Goal: Information Seeking & Learning: Learn about a topic

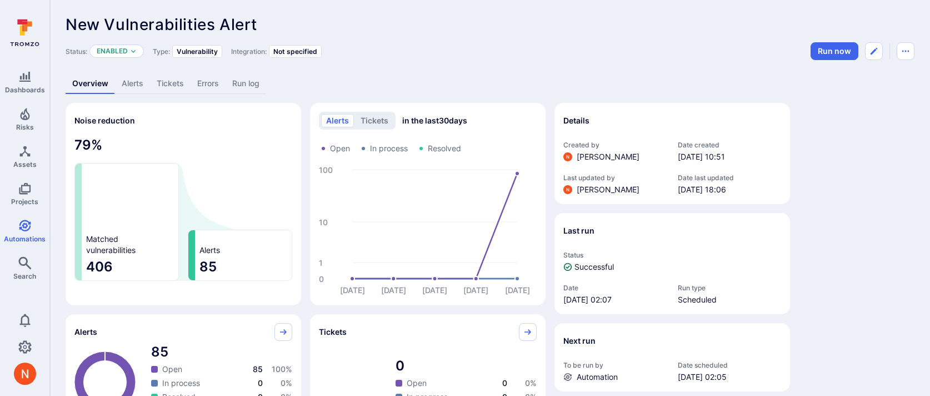
click at [248, 83] on link "Run log" at bounding box center [246, 83] width 41 height 21
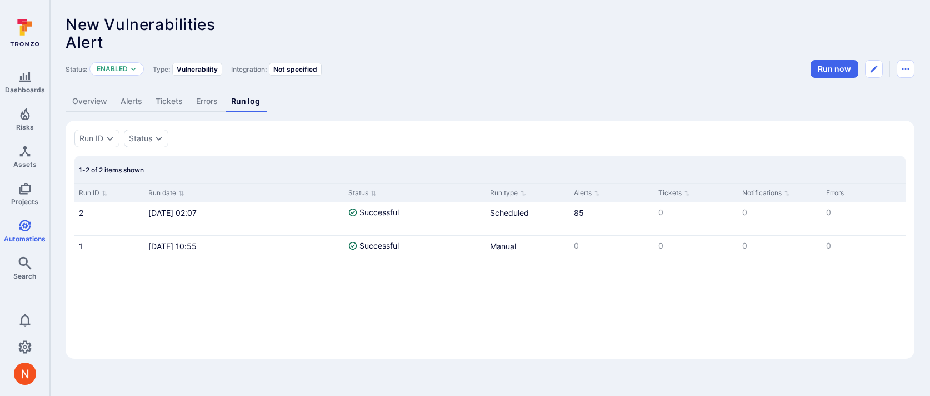
click at [130, 101] on link "Alerts" at bounding box center [131, 101] width 35 height 21
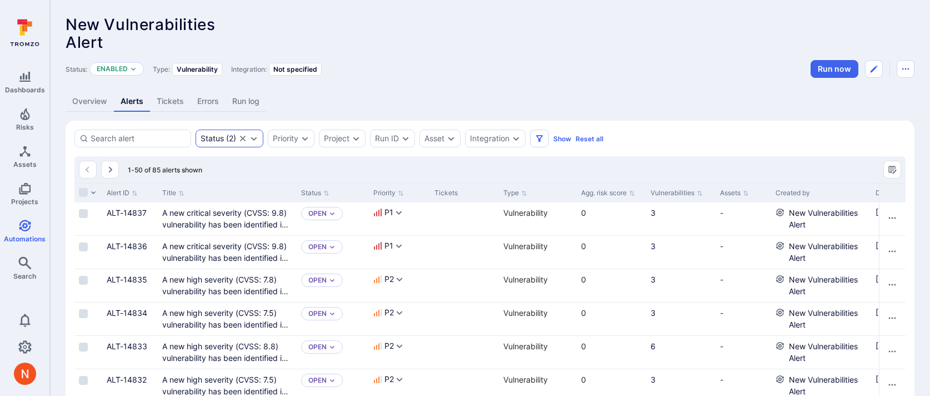
click at [240, 140] on icon "Clear selection" at bounding box center [242, 138] width 9 height 9
click at [222, 142] on div "Status" at bounding box center [212, 138] width 23 height 9
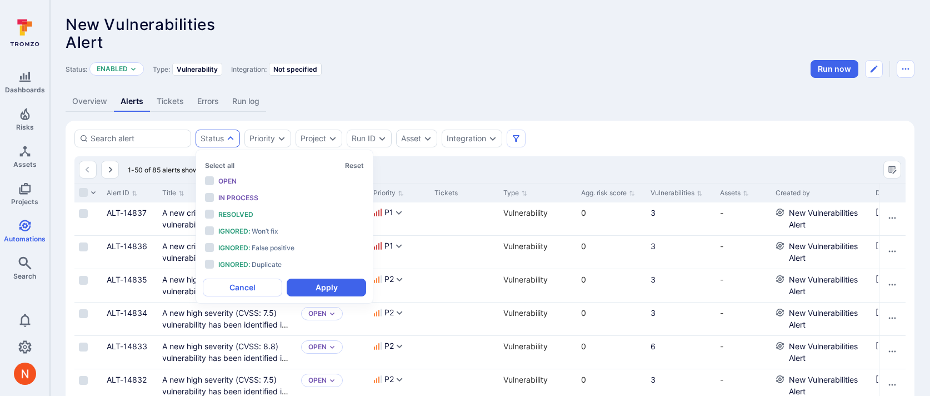
scroll to position [9, 0]
click at [230, 180] on span "Open" at bounding box center [227, 181] width 18 height 8
click at [240, 197] on span "In process" at bounding box center [238, 197] width 40 height 8
click at [320, 287] on button "Apply" at bounding box center [326, 287] width 79 height 18
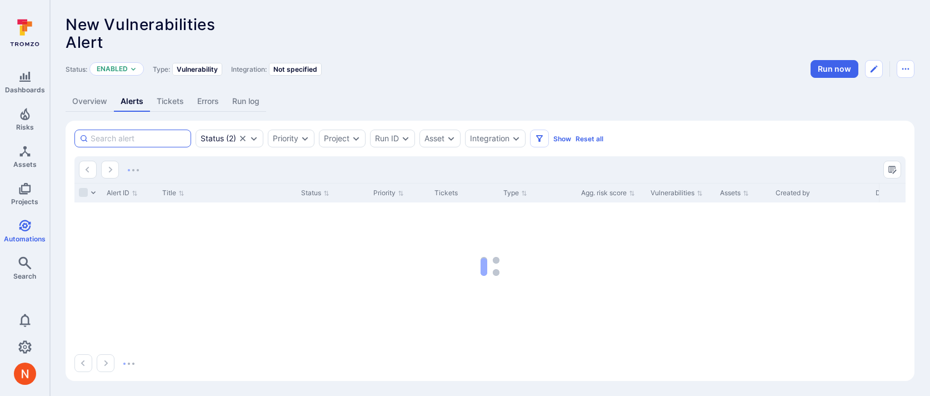
click at [115, 140] on input at bounding box center [139, 138] width 96 height 11
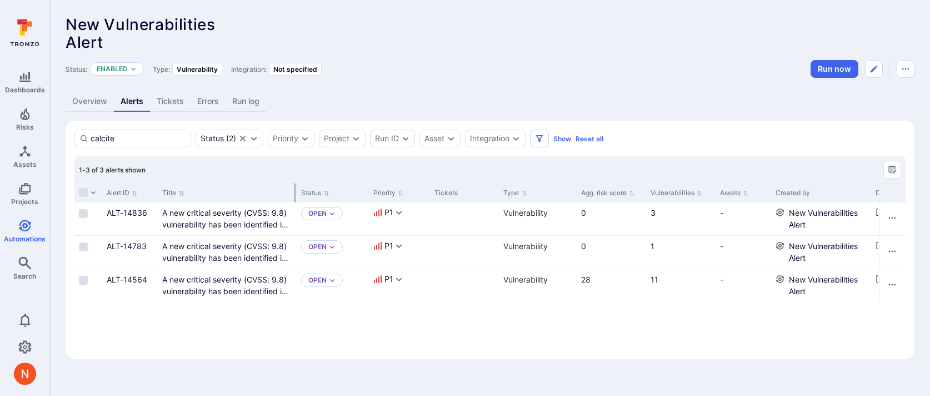
type input "calcite"
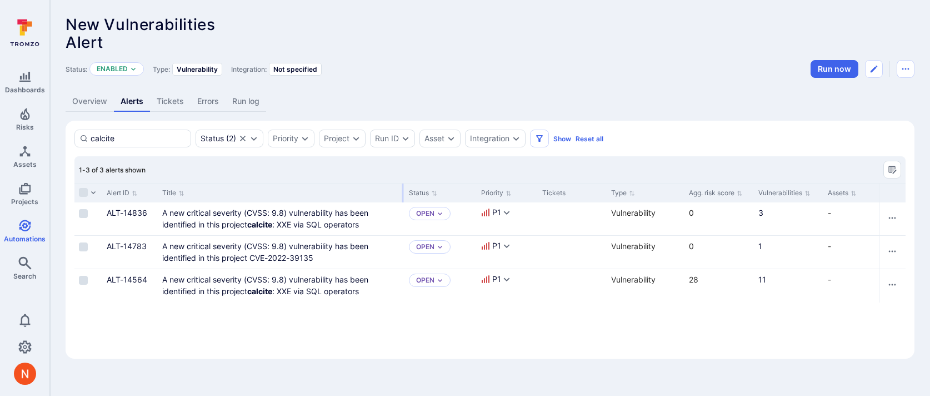
drag, startPoint x: 295, startPoint y: 191, endPoint x: 400, endPoint y: 189, distance: 105.6
click at [402, 189] on div at bounding box center [403, 192] width 2 height 19
click at [244, 137] on icon "Clear selection" at bounding box center [242, 138] width 9 height 9
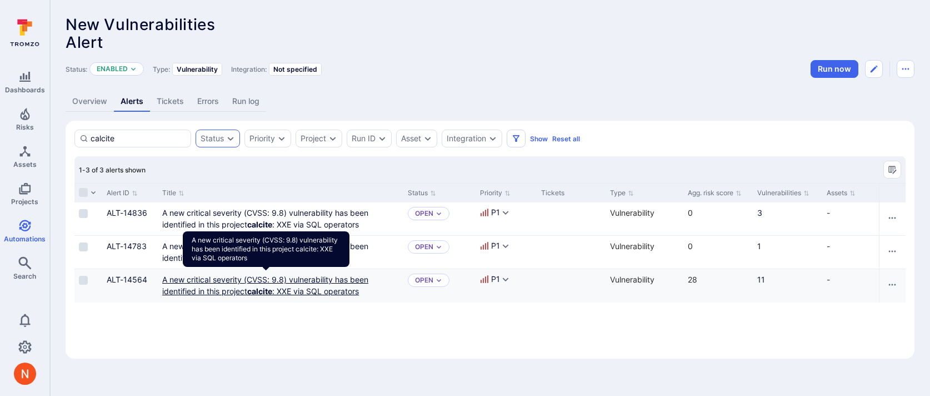
click at [295, 280] on link "A new critical severity (CVSS: 9.8) vulnerability has been identified in this p…" at bounding box center [265, 285] width 206 height 21
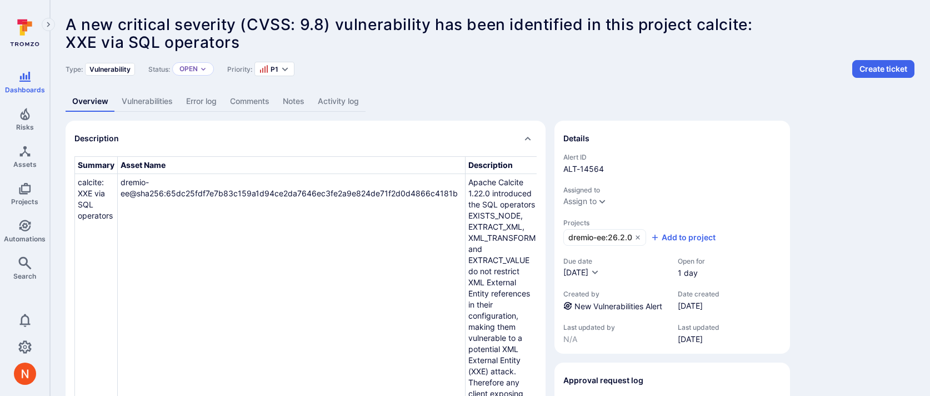
click at [330, 98] on link "Activity log" at bounding box center [338, 101] width 54 height 21
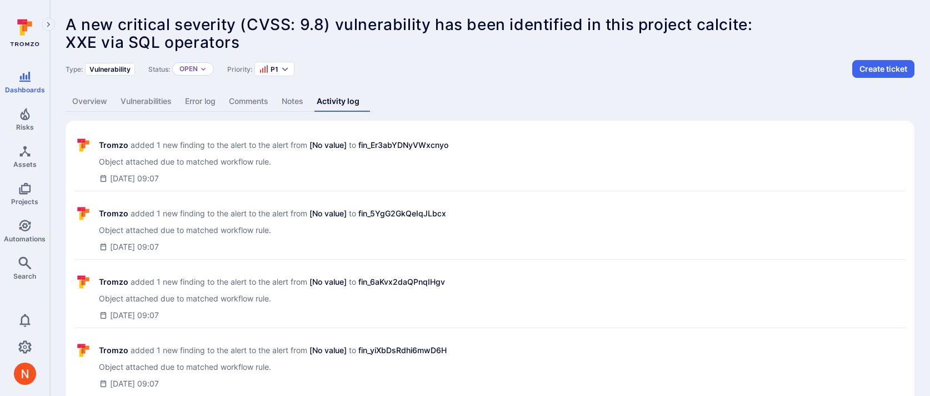
click at [97, 102] on link "Overview" at bounding box center [90, 101] width 48 height 21
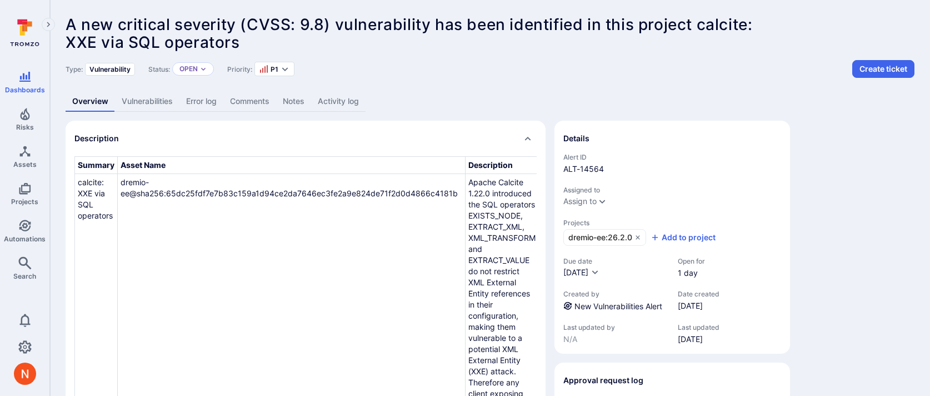
click at [330, 87] on div "A new critical severity (CVSS: 9.8) vulnerability has been identified in this p…" at bounding box center [490, 275] width 880 height 550
click at [330, 93] on link "Activity log" at bounding box center [338, 101] width 54 height 21
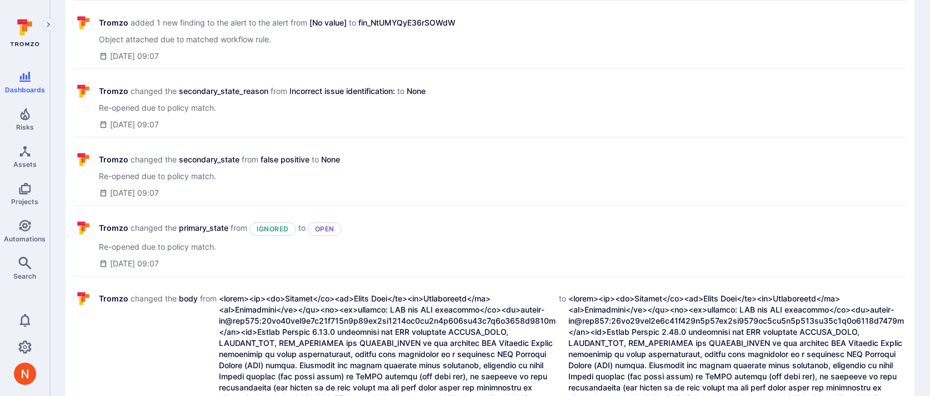
scroll to position [533, 0]
drag, startPoint x: 227, startPoint y: 177, endPoint x: 94, endPoint y: 177, distance: 132.8
click at [94, 177] on div "Tromzo changed the secondary_state from false positive to None Re-opened due to…" at bounding box center [490, 174] width 832 height 62
copy span "Re-opened due to policy match."
drag, startPoint x: 229, startPoint y: 242, endPoint x: 98, endPoint y: 242, distance: 131.2
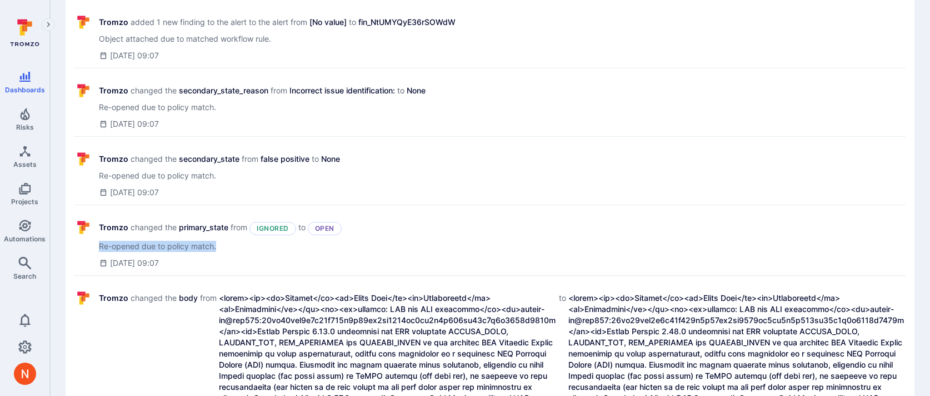
click at [98, 242] on div "Tromzo changed the primary_state from Ignored to Open Re-opened due to policy m…" at bounding box center [490, 244] width 832 height 64
copy span "Re-opened due to policy match."
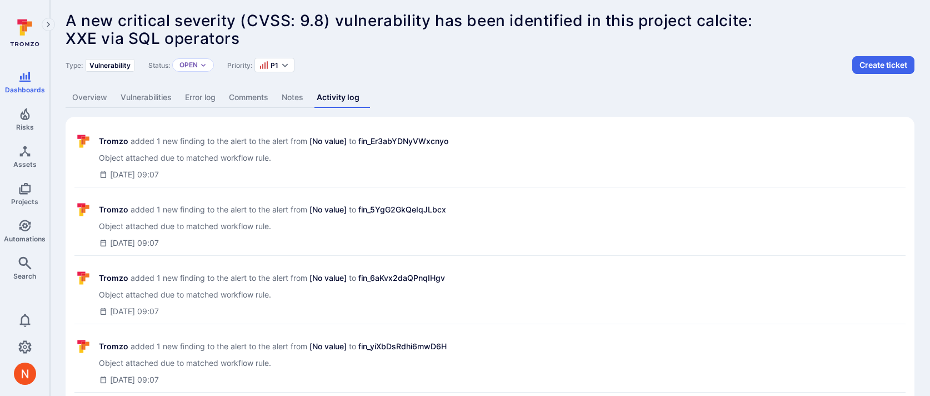
scroll to position [0, 0]
